Goal: Transaction & Acquisition: Book appointment/travel/reservation

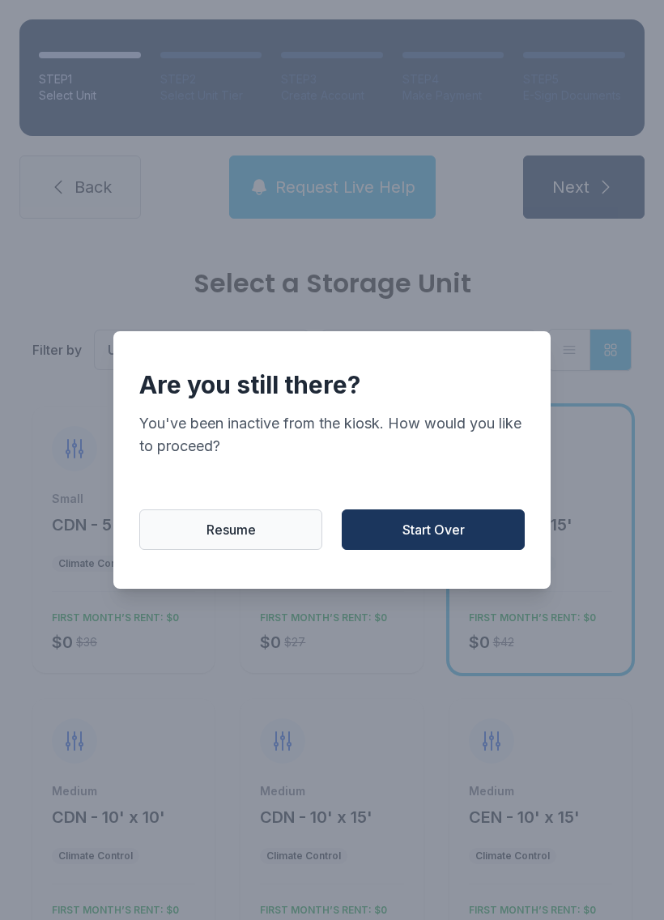
click at [455, 548] on button "Start Over" at bounding box center [433, 530] width 183 height 41
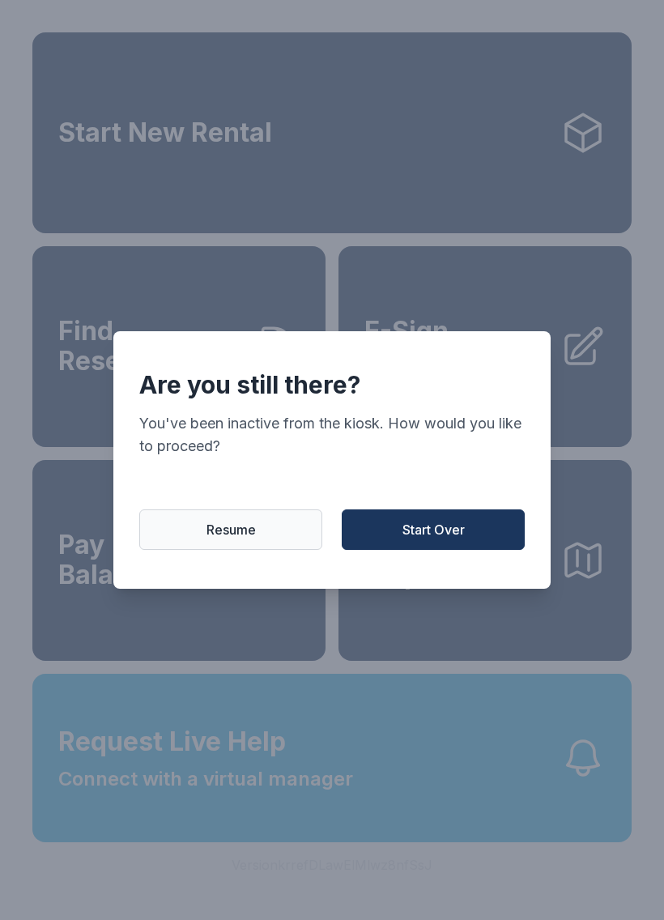
click at [455, 547] on button "Start Over" at bounding box center [433, 530] width 183 height 41
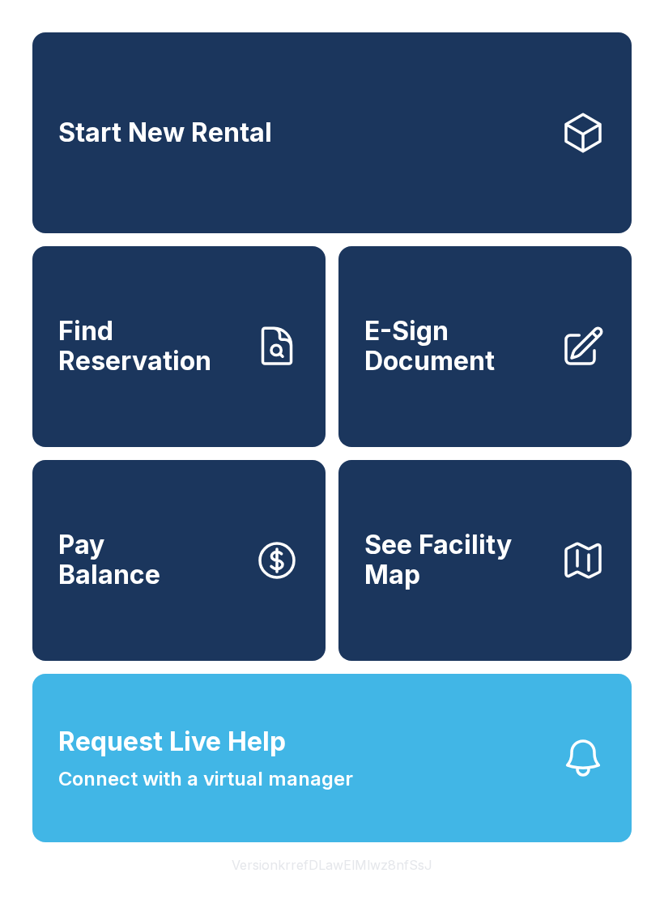
click at [377, 132] on link "Start New Rental" at bounding box center [332, 132] width 600 height 201
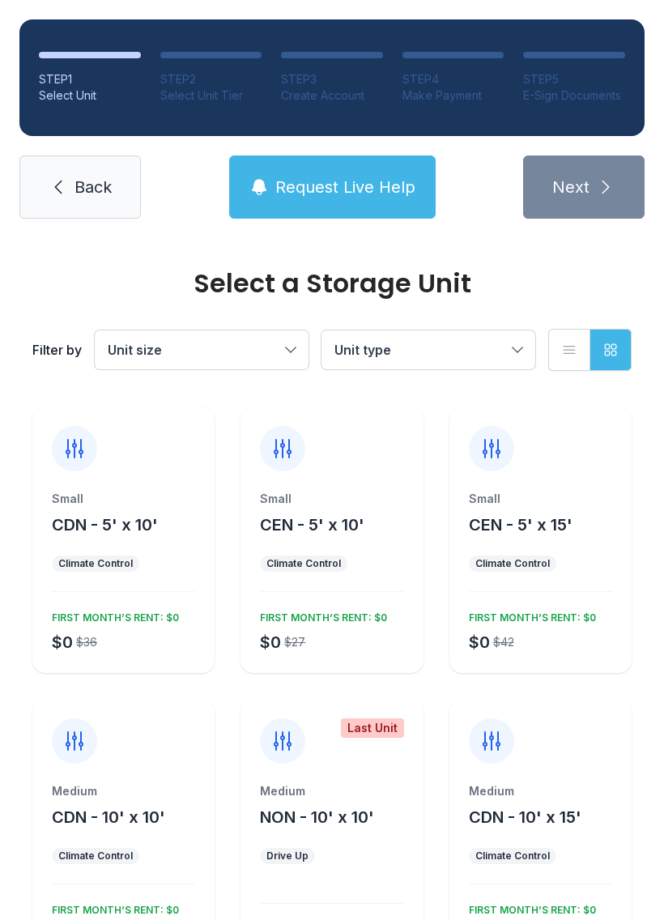
click at [249, 344] on span "Unit size" at bounding box center [194, 349] width 172 height 19
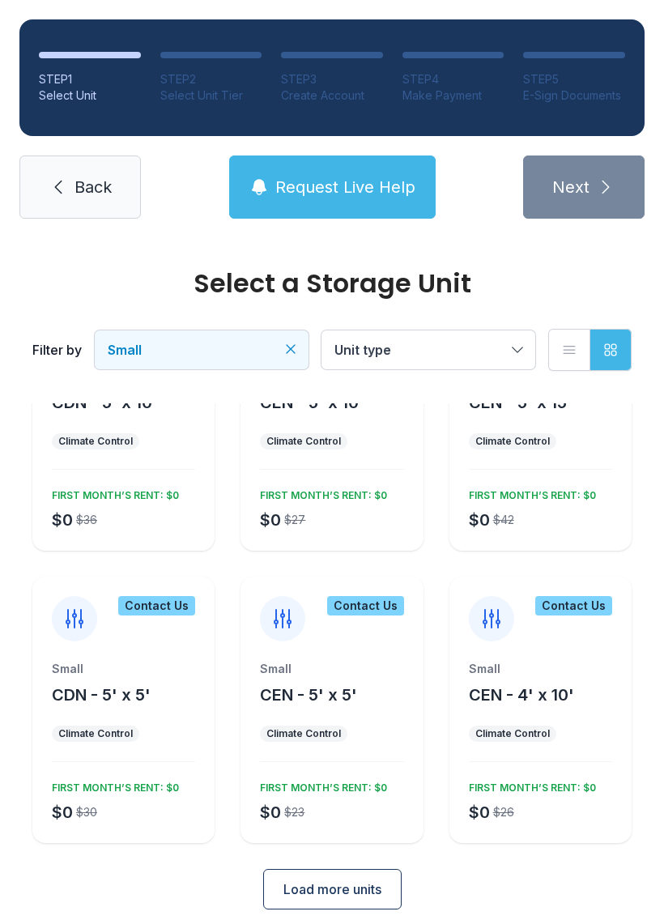
scroll to position [123, 0]
click at [549, 720] on div "Small CEN - 4' x 10' Climate Control $0 $26 FIRST MONTH’S RENT: $0" at bounding box center [541, 751] width 182 height 182
click at [489, 630] on icon at bounding box center [492, 618] width 26 height 26
click at [493, 613] on icon at bounding box center [492, 618] width 26 height 26
click at [568, 715] on div "Small CEN - 4' x 10' Climate Control $0 $26 FIRST MONTH’S RENT: $0" at bounding box center [541, 751] width 182 height 182
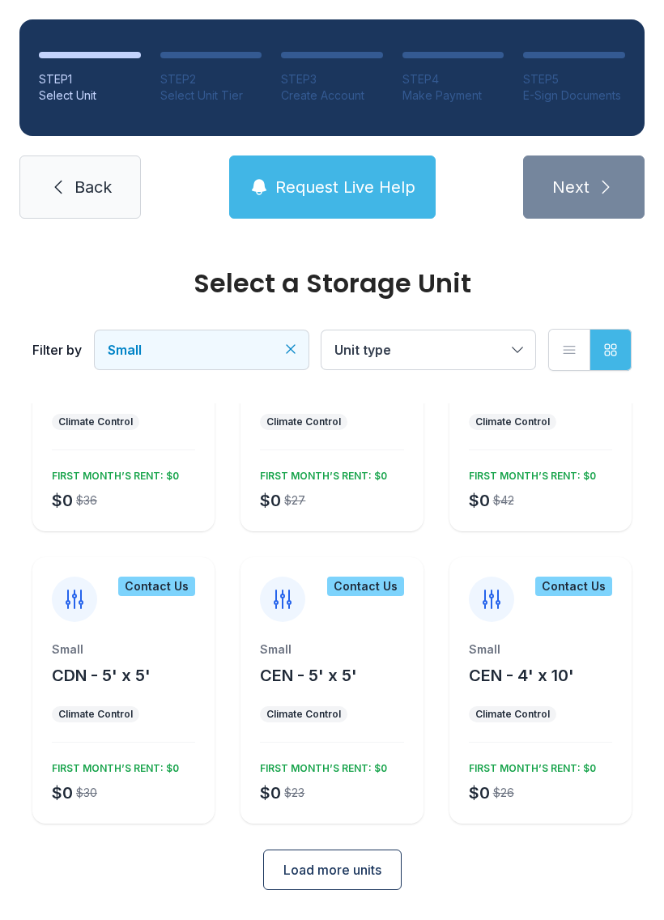
scroll to position [141, 0]
click at [570, 625] on div "Contact Us Small CEN - 4' x 10' Climate Control $0 $26 FIRST MONTH’S RENT: $0" at bounding box center [541, 691] width 182 height 267
click at [552, 704] on div "Small CEN - 4' x 10' Climate Control $0 $26 FIRST MONTH’S RENT: $0" at bounding box center [541, 734] width 182 height 182
click at [556, 720] on ul "Climate Control" at bounding box center [540, 715] width 143 height 16
click at [600, 698] on div "Small CEN - 4' x 10' Climate Control $0 $26 FIRST MONTH’S RENT: $0" at bounding box center [541, 734] width 182 height 182
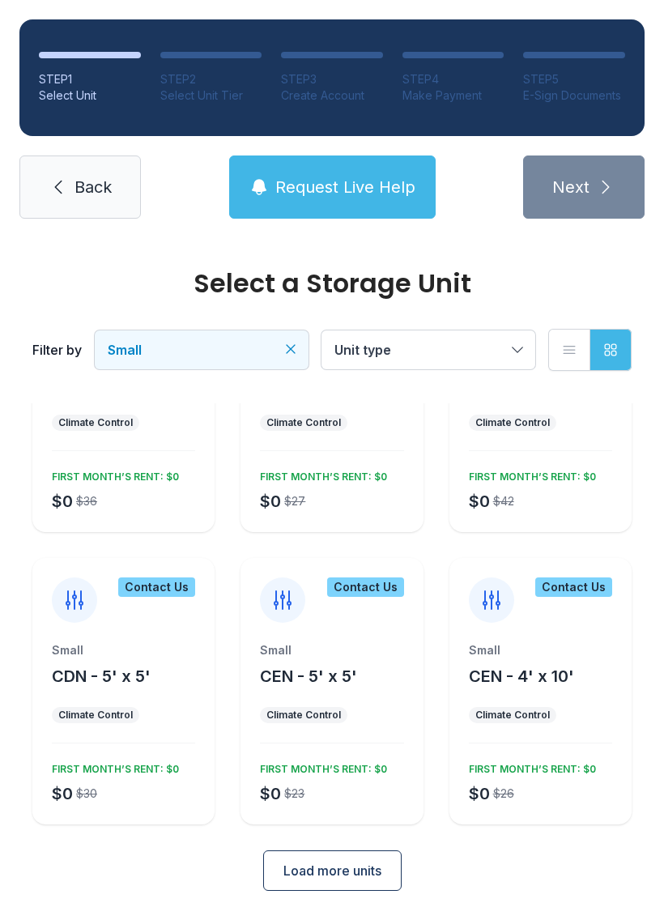
click at [553, 626] on div "Contact Us Small CEN - 4' x 10' Climate Control $0 $26 FIRST MONTH’S RENT: $0" at bounding box center [541, 691] width 182 height 267
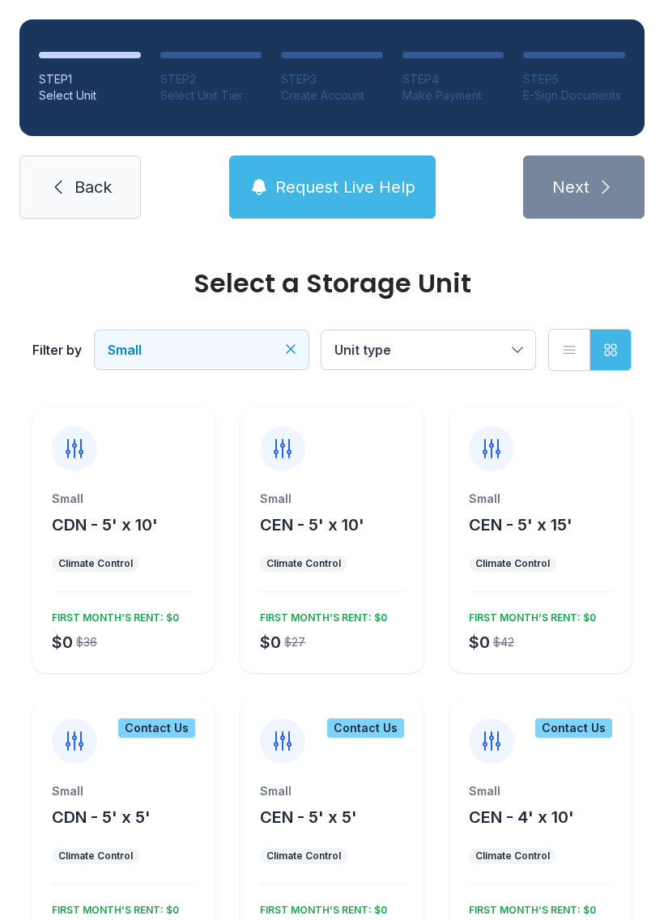
scroll to position [0, 0]
click at [559, 797] on div "Small" at bounding box center [540, 792] width 143 height 16
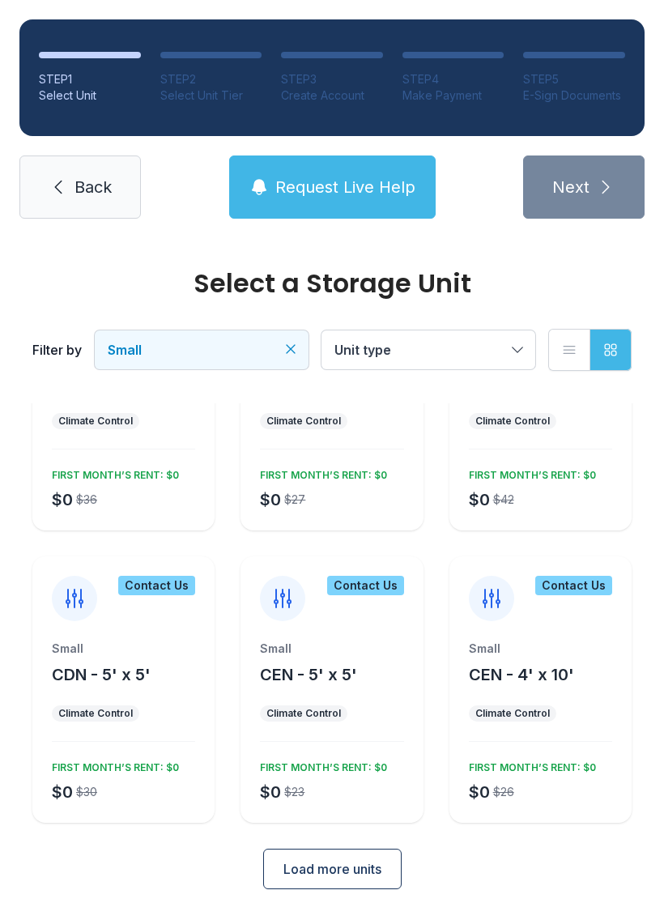
scroll to position [141, 0]
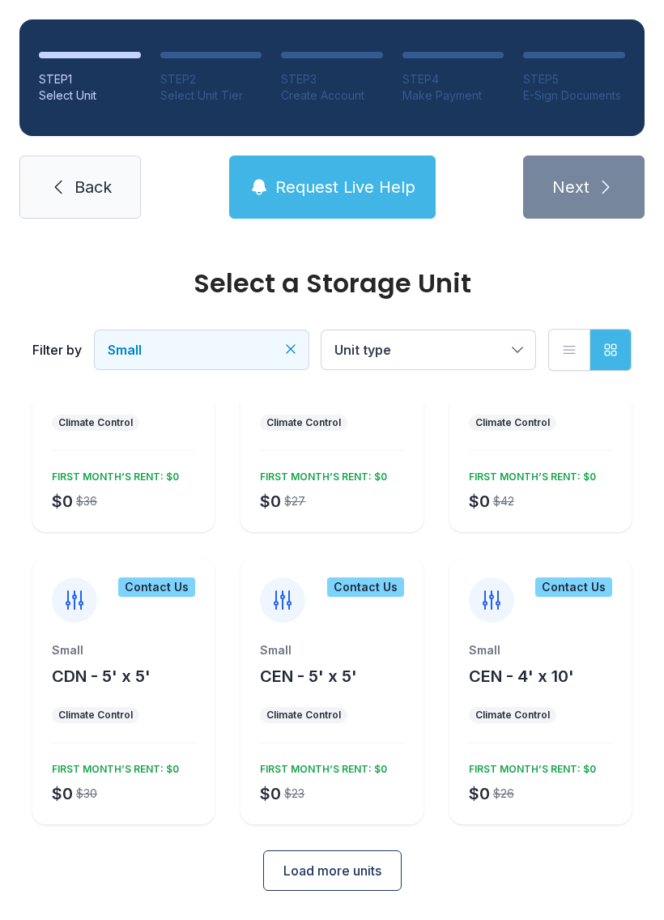
click at [535, 660] on div "Small CEN - 4' x 10'" at bounding box center [540, 665] width 143 height 45
click at [493, 604] on icon at bounding box center [492, 600] width 26 height 26
click at [579, 618] on div "Contact Us" at bounding box center [541, 590] width 182 height 65
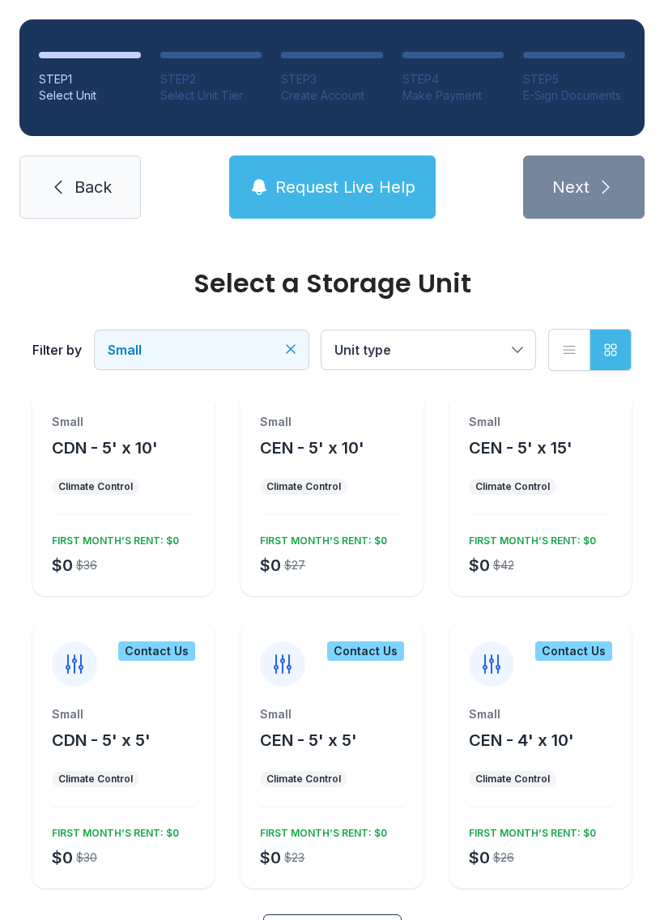
scroll to position [75, 0]
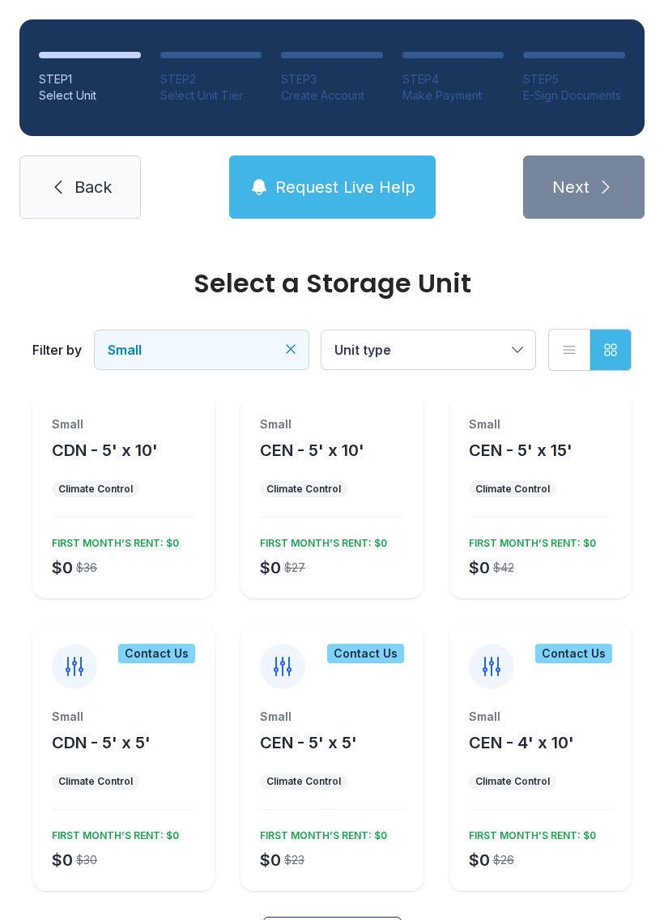
click at [578, 731] on div "Small CEN - 4' x 10'" at bounding box center [540, 731] width 143 height 45
click at [557, 785] on ul "Climate Control" at bounding box center [540, 782] width 143 height 16
click at [551, 777] on div "Climate Control" at bounding box center [513, 782] width 88 height 16
click at [551, 776] on div "Climate Control" at bounding box center [513, 782] width 88 height 16
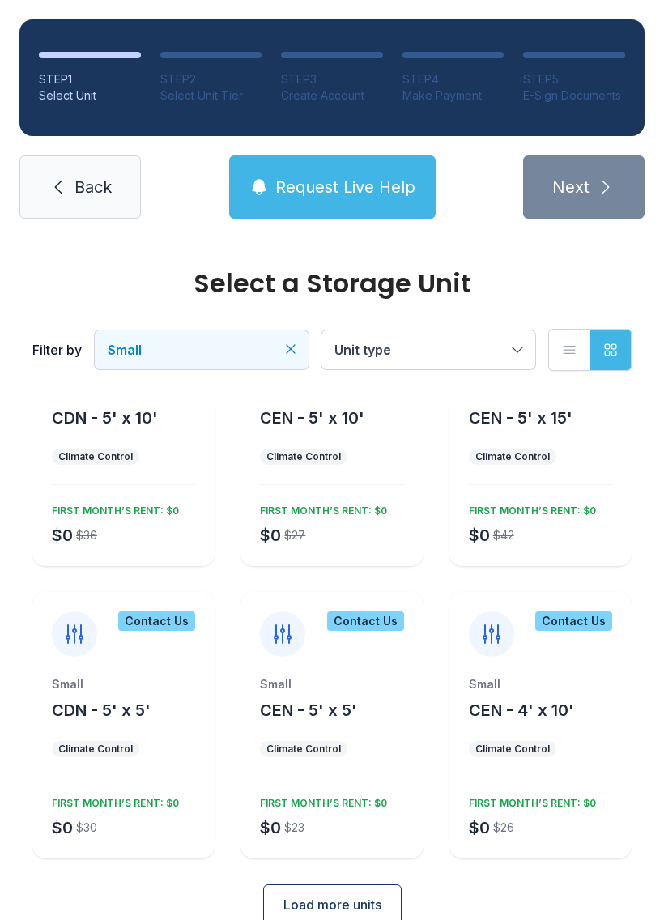
scroll to position [111, 0]
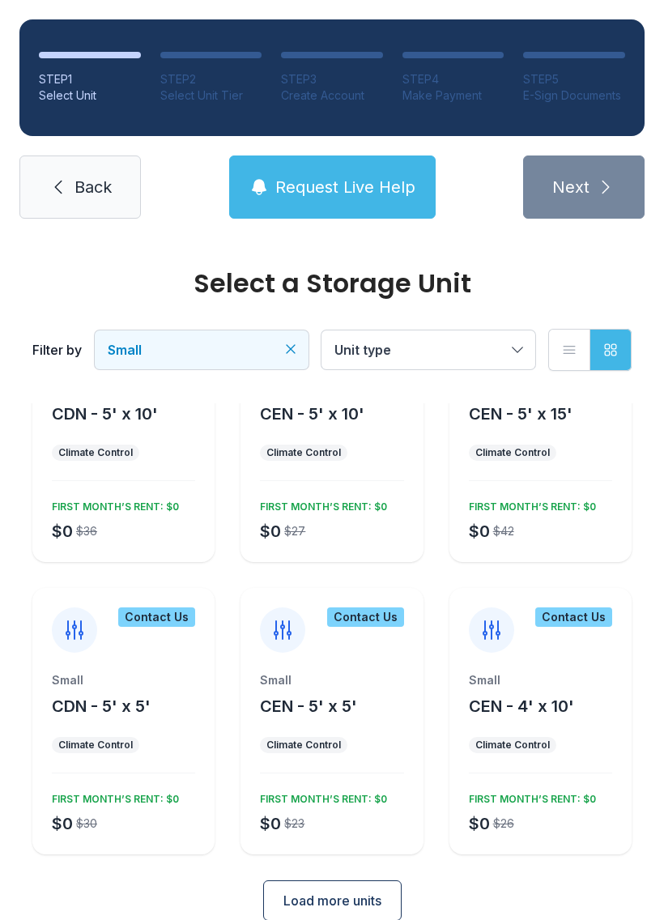
click at [114, 192] on link "Back" at bounding box center [80, 187] width 122 height 63
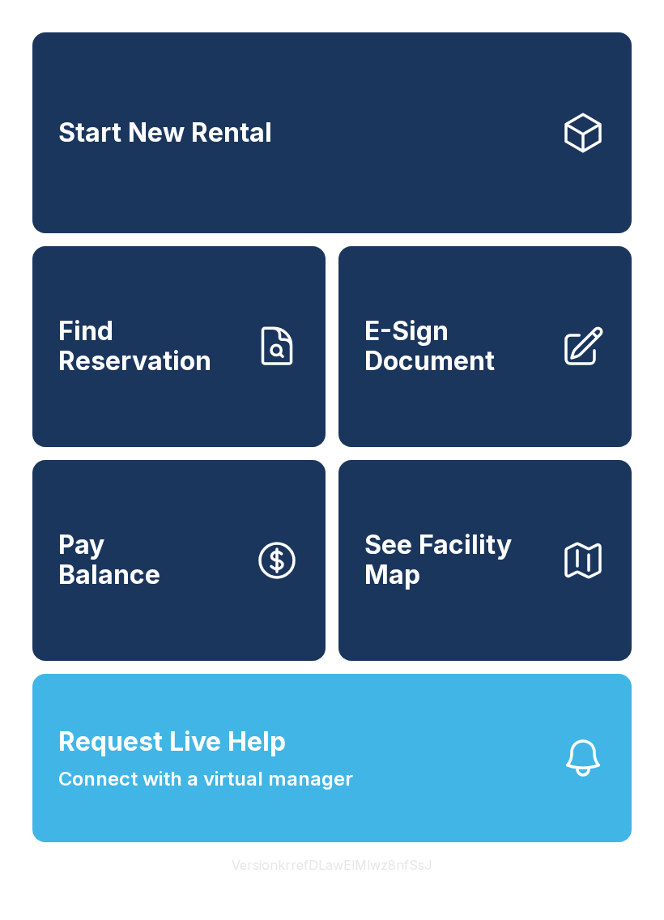
click at [156, 220] on link "Start New Rental" at bounding box center [332, 132] width 600 height 201
